Goal: Task Accomplishment & Management: Manage account settings

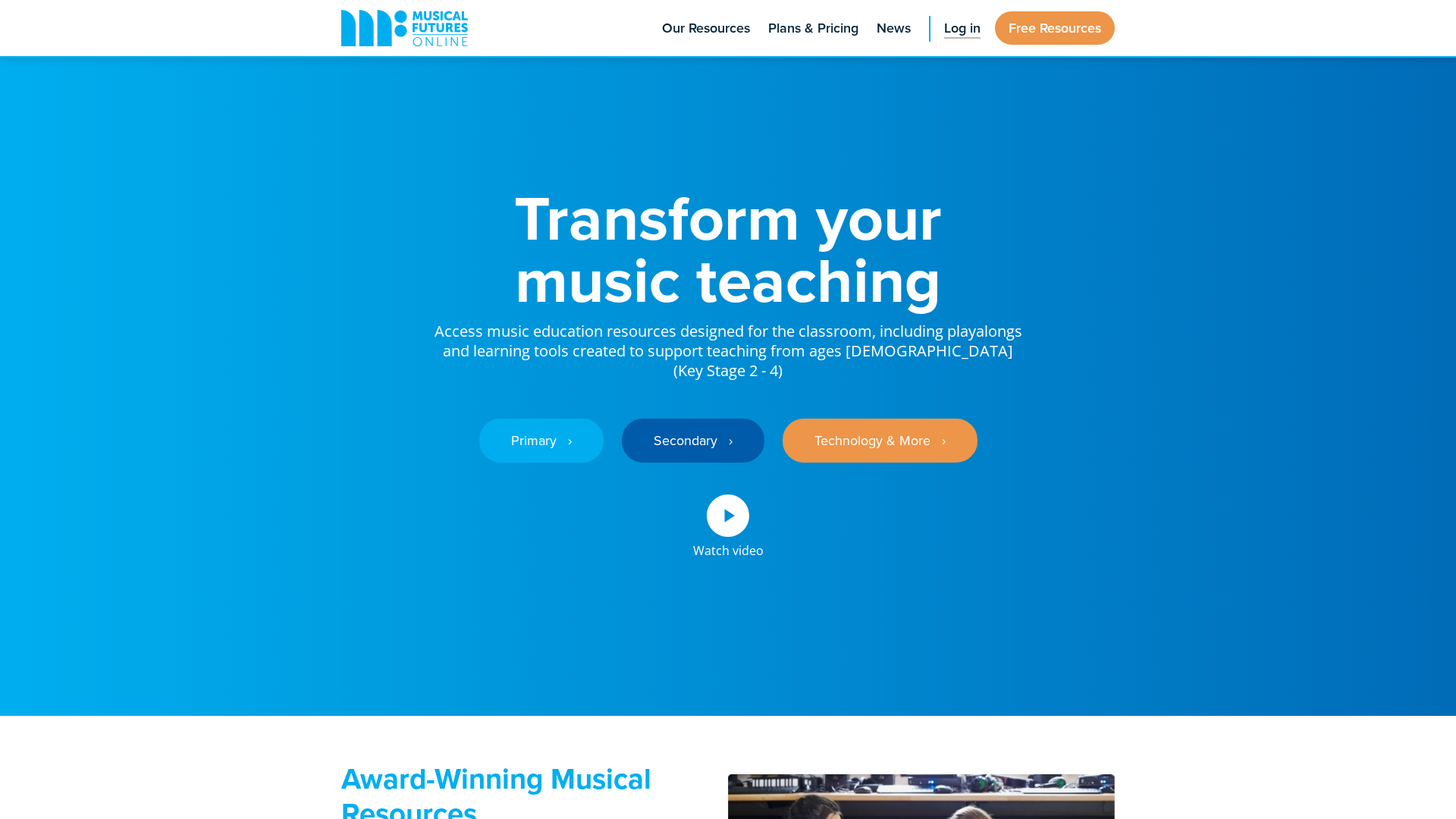
click at [961, 24] on span "Log in" at bounding box center [962, 28] width 36 height 20
click at [959, 29] on span "Log in" at bounding box center [962, 28] width 36 height 20
click at [958, 26] on span "Log in" at bounding box center [962, 28] width 36 height 20
click at [961, 38] on span "Log in" at bounding box center [962, 28] width 36 height 20
click at [961, 29] on span "Log in" at bounding box center [962, 28] width 36 height 20
